Goal: Complete application form: Complete application form

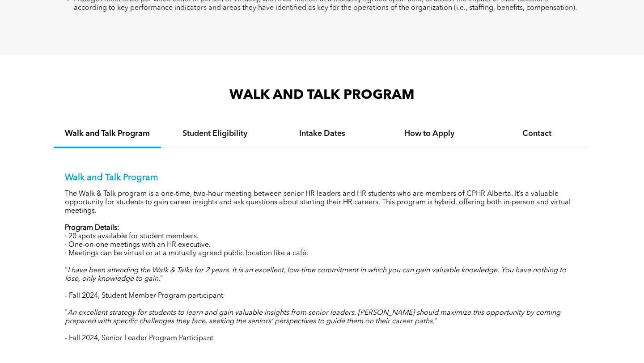
scroll to position [795, 0]
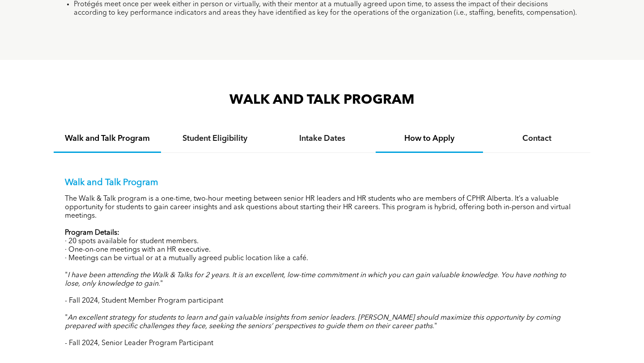
click at [433, 138] on h4 "How to Apply" at bounding box center [429, 139] width 91 height 10
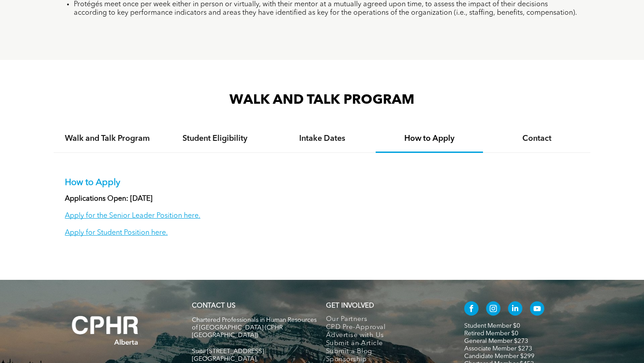
click at [123, 229] on p "Apply for Student Position here." at bounding box center [322, 233] width 514 height 8
click at [123, 233] on link "Apply for Student Position here." at bounding box center [116, 232] width 103 height 7
click at [121, 136] on h4 "Walk and Talk Program" at bounding box center [107, 139] width 91 height 10
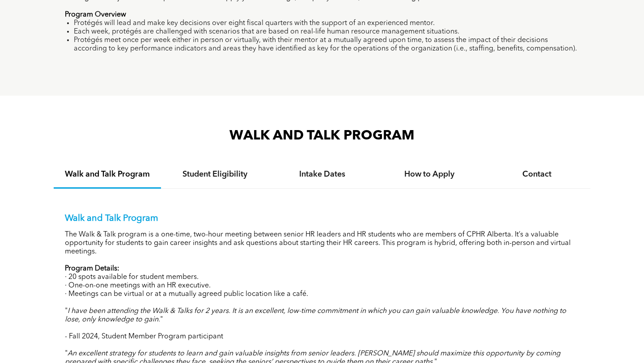
scroll to position [751, 0]
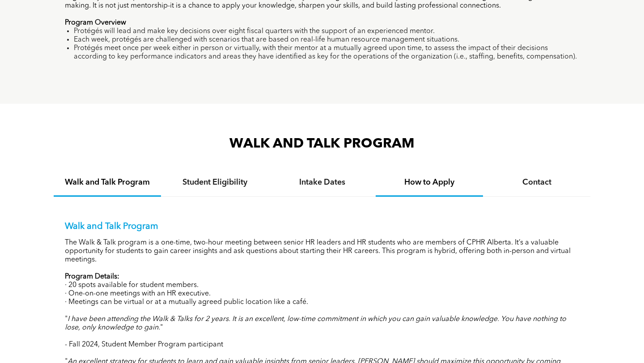
click at [406, 181] on h4 "How to Apply" at bounding box center [429, 183] width 91 height 10
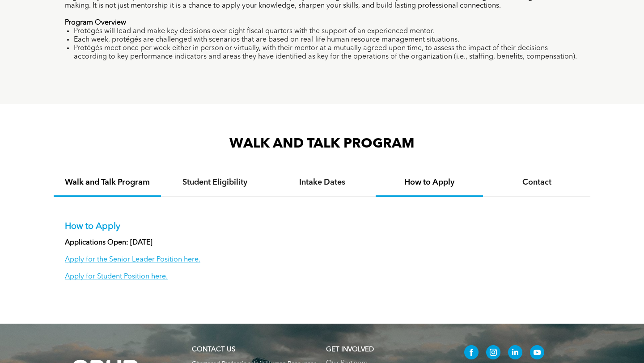
click at [113, 189] on div "Walk and Talk Program" at bounding box center [107, 183] width 107 height 27
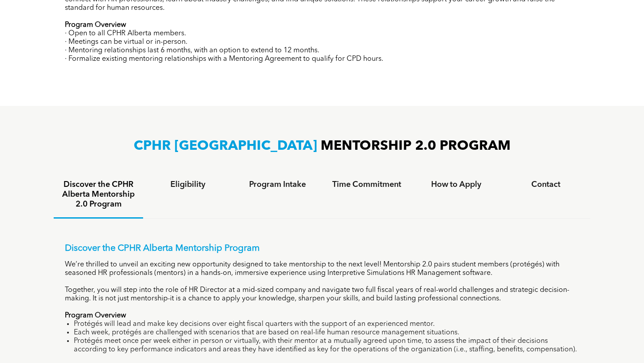
scroll to position [0, 0]
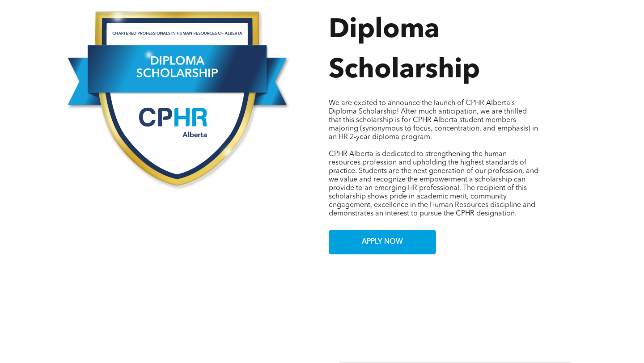
scroll to position [441, 0]
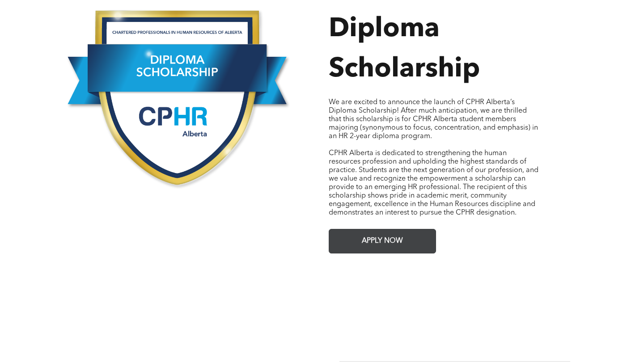
click at [385, 239] on span "APPLY NOW" at bounding box center [382, 241] width 47 height 17
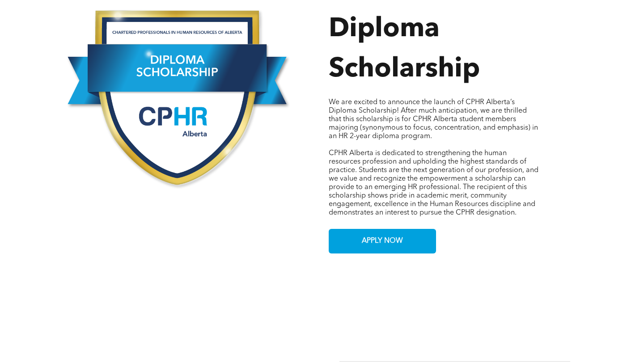
scroll to position [0, 0]
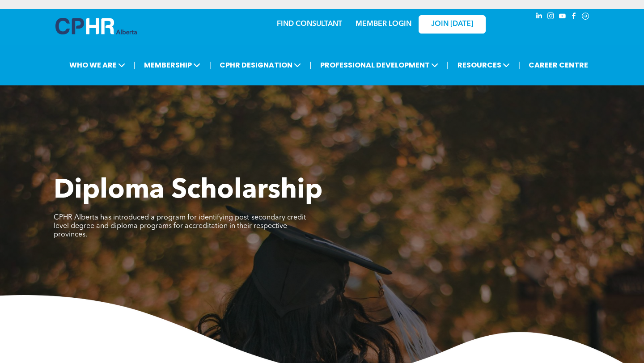
click at [380, 18] on div "MEMBER LOGIN" at bounding box center [384, 21] width 58 height 16
click at [380, 26] on link "MEMBER LOGIN" at bounding box center [384, 24] width 56 height 7
click at [385, 22] on link "MEMBER LOGIN" at bounding box center [384, 24] width 56 height 7
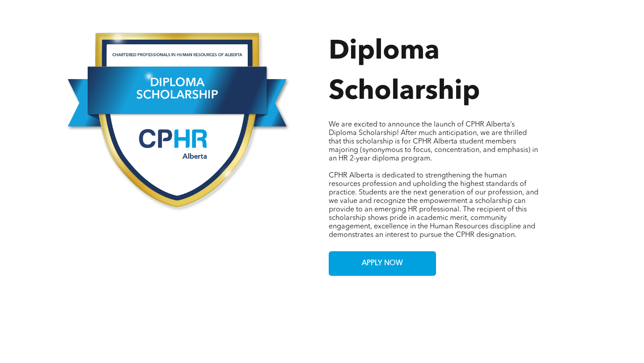
scroll to position [509, 0]
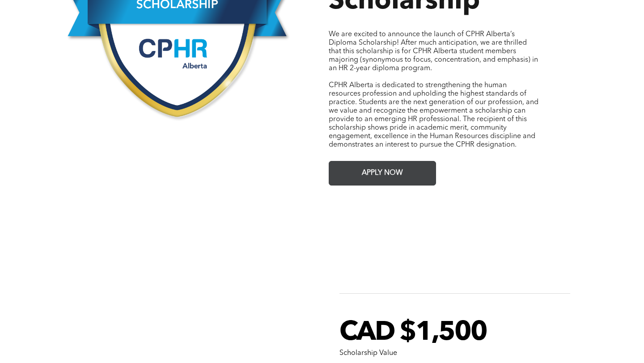
click at [398, 171] on span "APPLY NOW" at bounding box center [382, 173] width 47 height 17
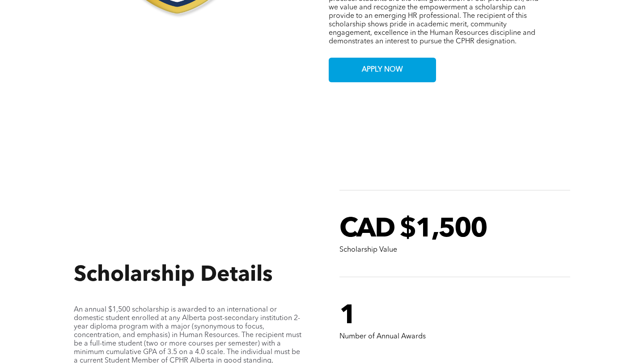
scroll to position [491, 0]
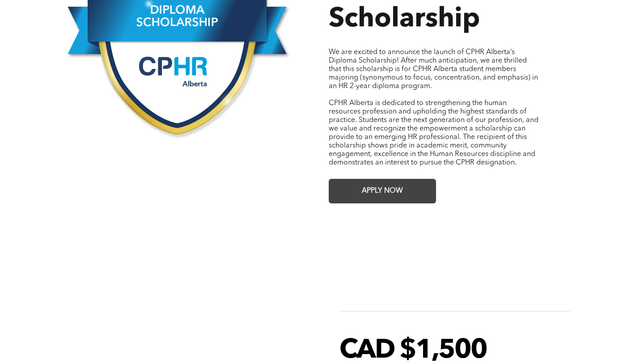
click at [354, 183] on link "APPLY NOW" at bounding box center [382, 191] width 107 height 25
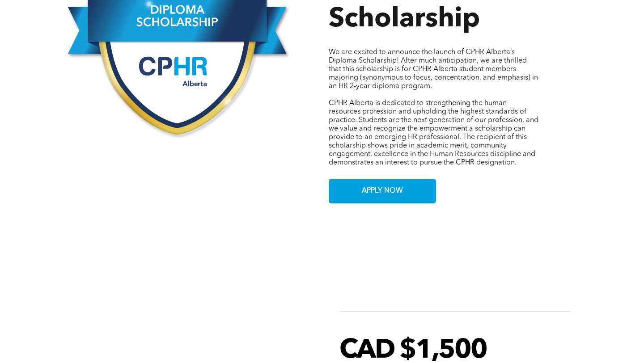
scroll to position [0, 0]
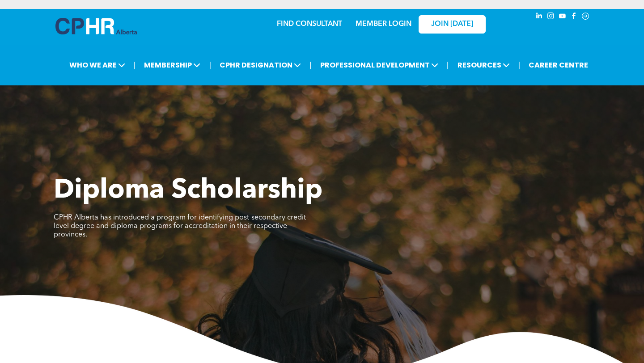
click at [374, 24] on link "MEMBER LOGIN" at bounding box center [384, 24] width 56 height 7
click at [389, 24] on link "MEMBER LOGIN" at bounding box center [384, 24] width 56 height 7
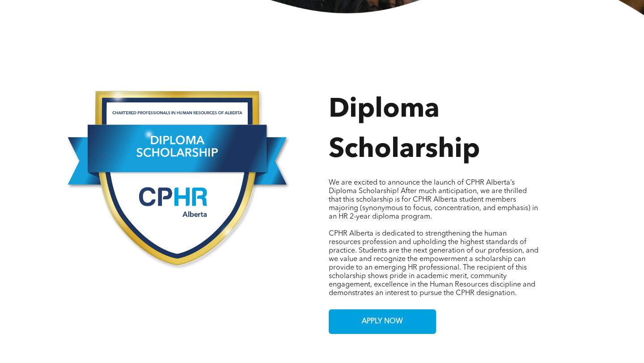
scroll to position [463, 0]
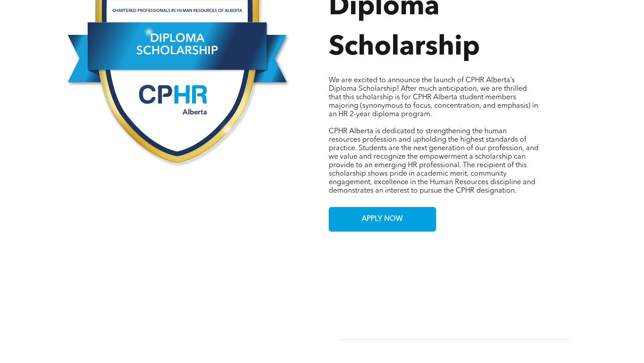
click at [225, 153] on link at bounding box center [185, 75] width 244 height 183
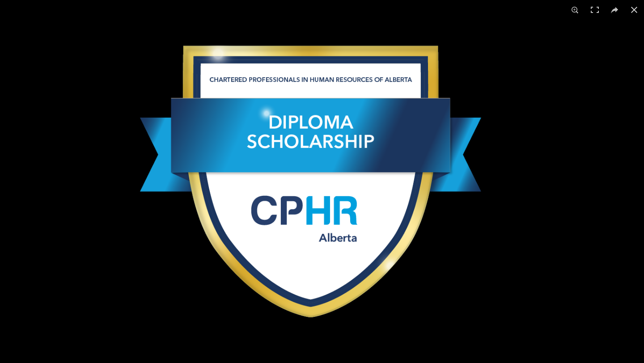
click at [204, 113] on img at bounding box center [322, 182] width 380 height 324
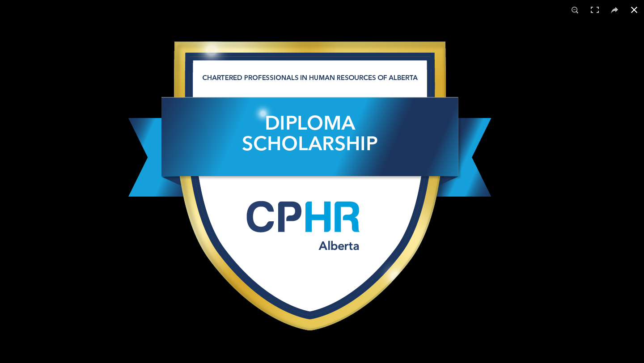
click at [632, 15] on button at bounding box center [634, 10] width 20 height 20
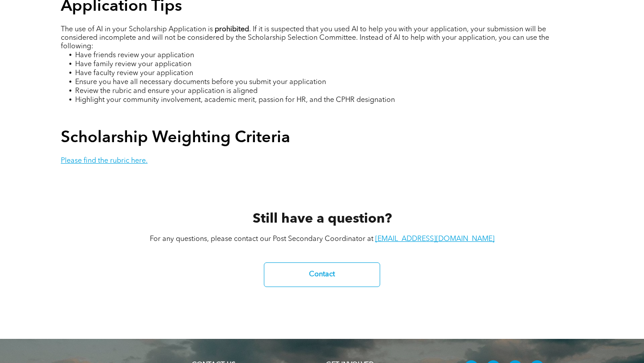
scroll to position [1701, 0]
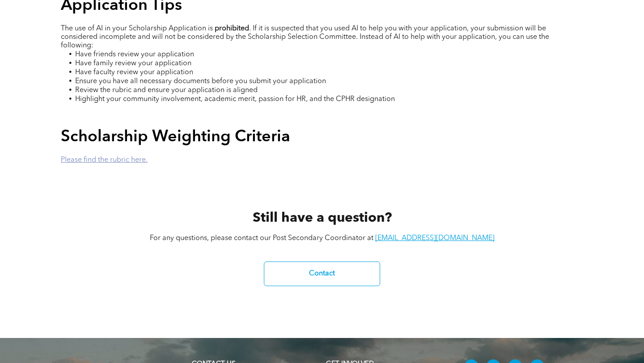
click at [138, 157] on link "Please find the rubric here." at bounding box center [104, 160] width 87 height 7
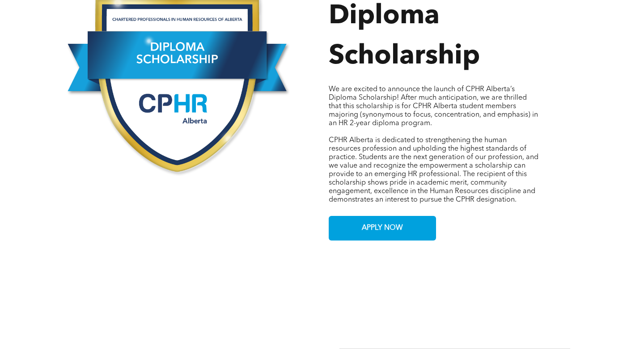
scroll to position [465, 0]
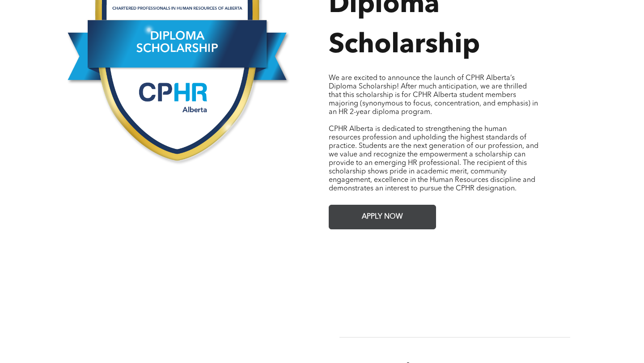
click at [368, 208] on span "APPLY NOW" at bounding box center [382, 216] width 47 height 17
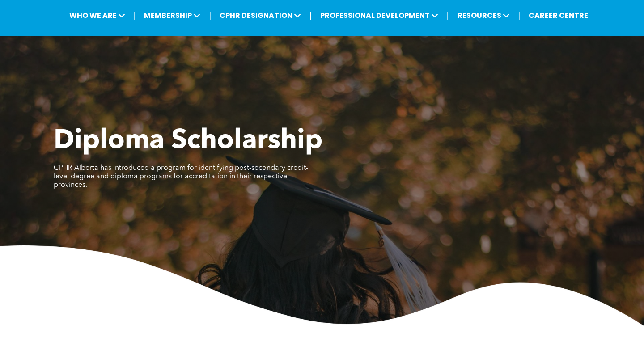
scroll to position [0, 0]
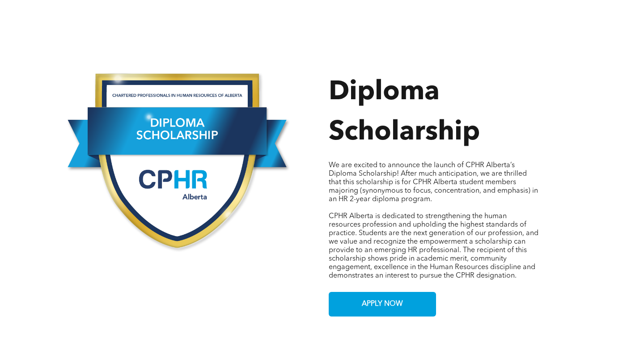
scroll to position [384, 0]
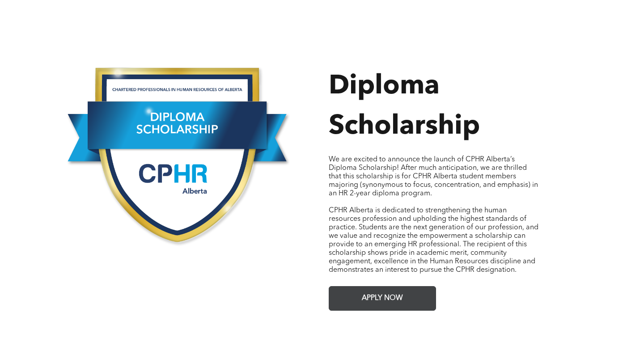
click at [359, 290] on span "APPLY NOW" at bounding box center [382, 298] width 47 height 17
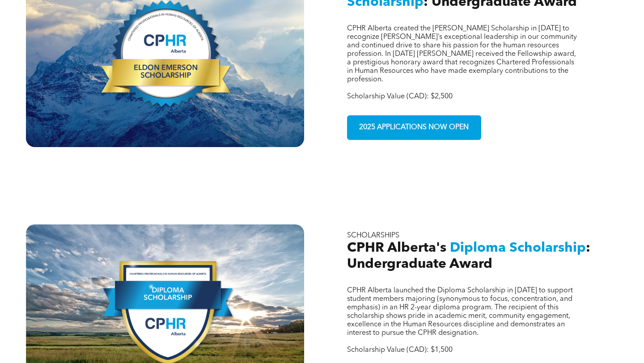
scroll to position [522, 0]
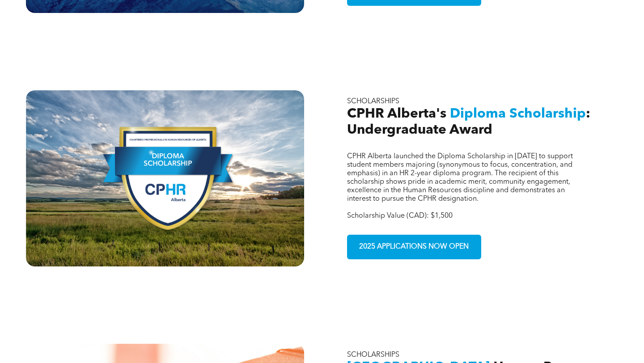
click at [241, 180] on div at bounding box center [165, 178] width 279 height 176
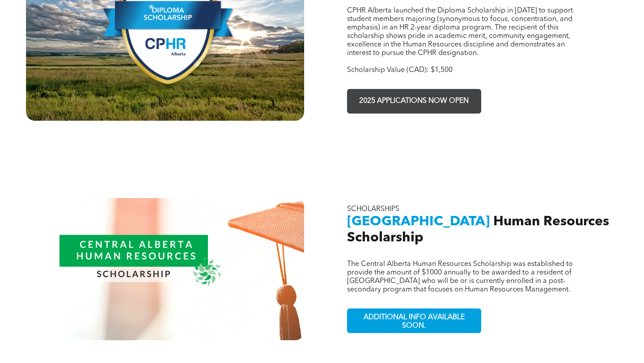
scroll to position [668, 0]
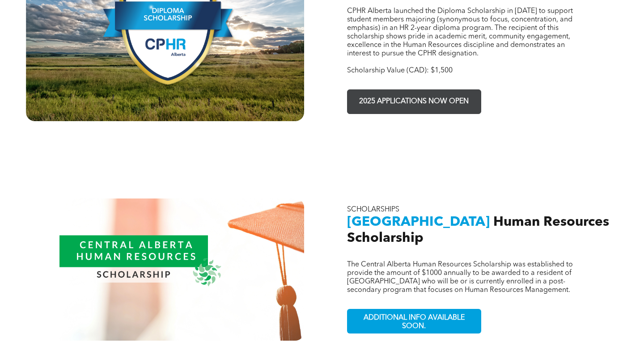
click at [403, 93] on span "2025 APPLICATIONS NOW OPEN" at bounding box center [414, 101] width 116 height 17
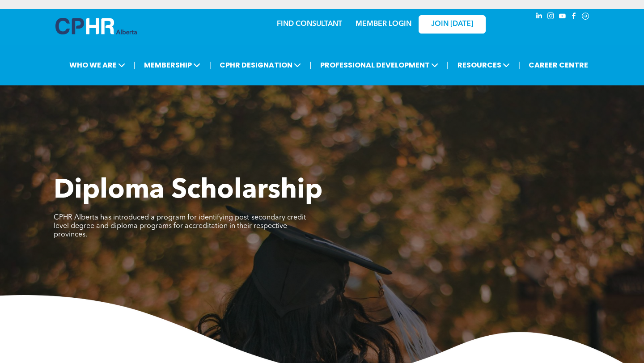
click at [537, 17] on span "linkedin" at bounding box center [539, 16] width 10 height 10
